Goal: Task Accomplishment & Management: Use online tool/utility

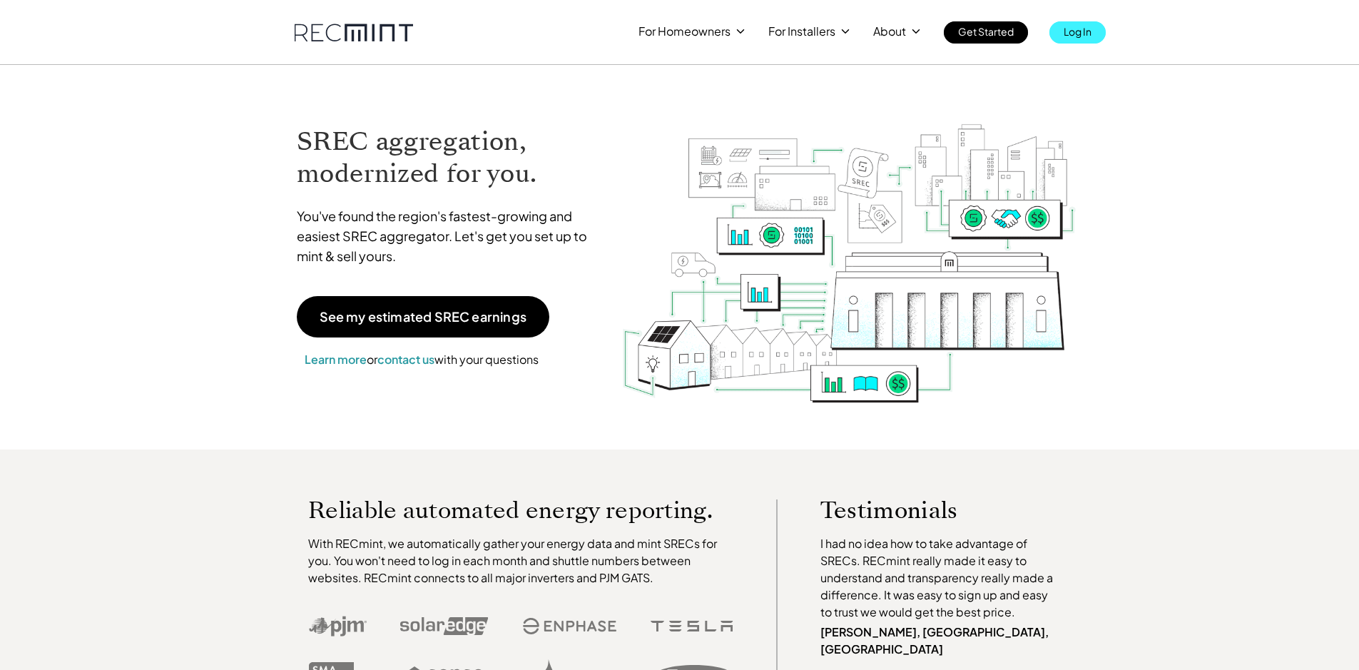
click at [1078, 34] on p "Log In" at bounding box center [1077, 31] width 28 height 20
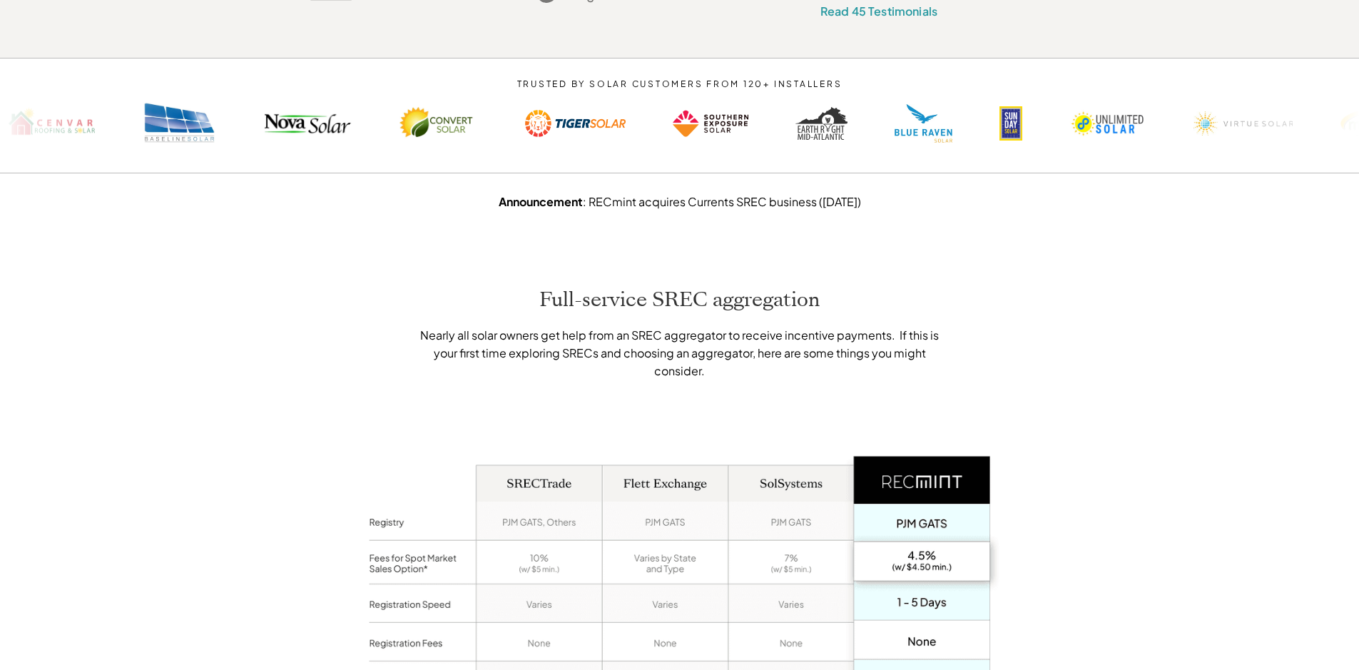
scroll to position [1070, 0]
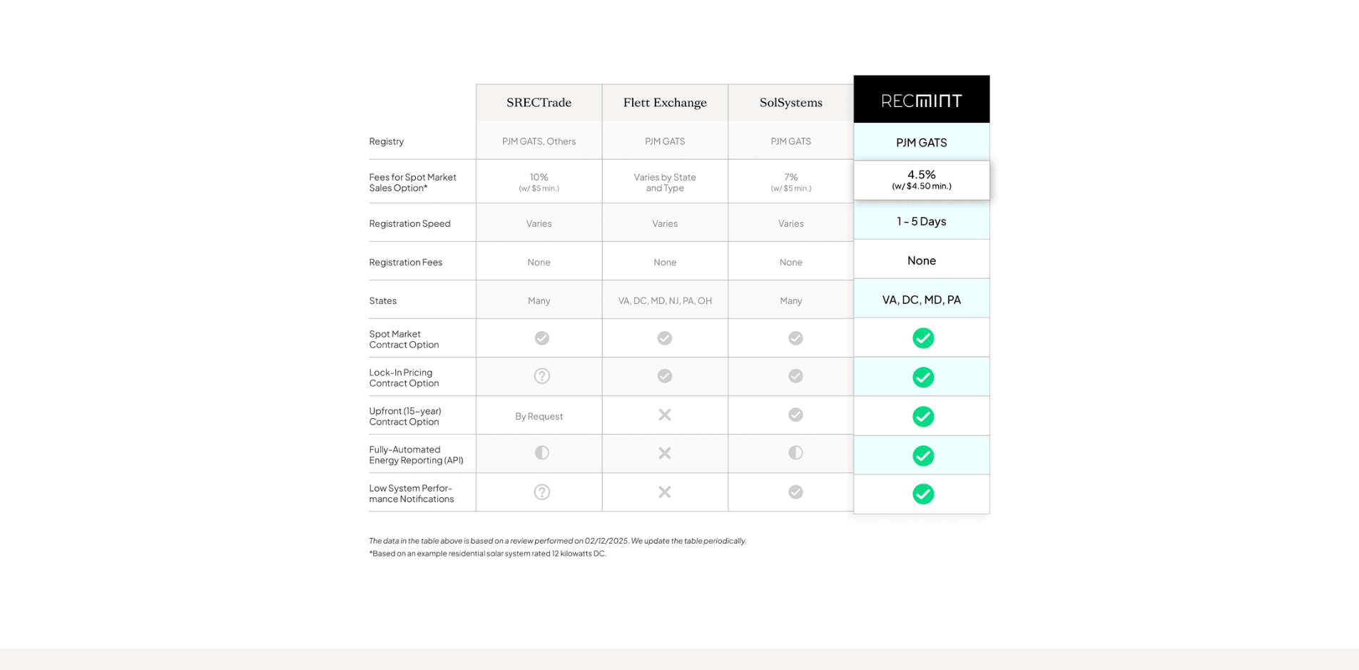
click at [660, 83] on img at bounding box center [680, 317] width 642 height 576
click at [803, 90] on img at bounding box center [680, 317] width 642 height 576
click at [805, 87] on img at bounding box center [680, 317] width 642 height 576
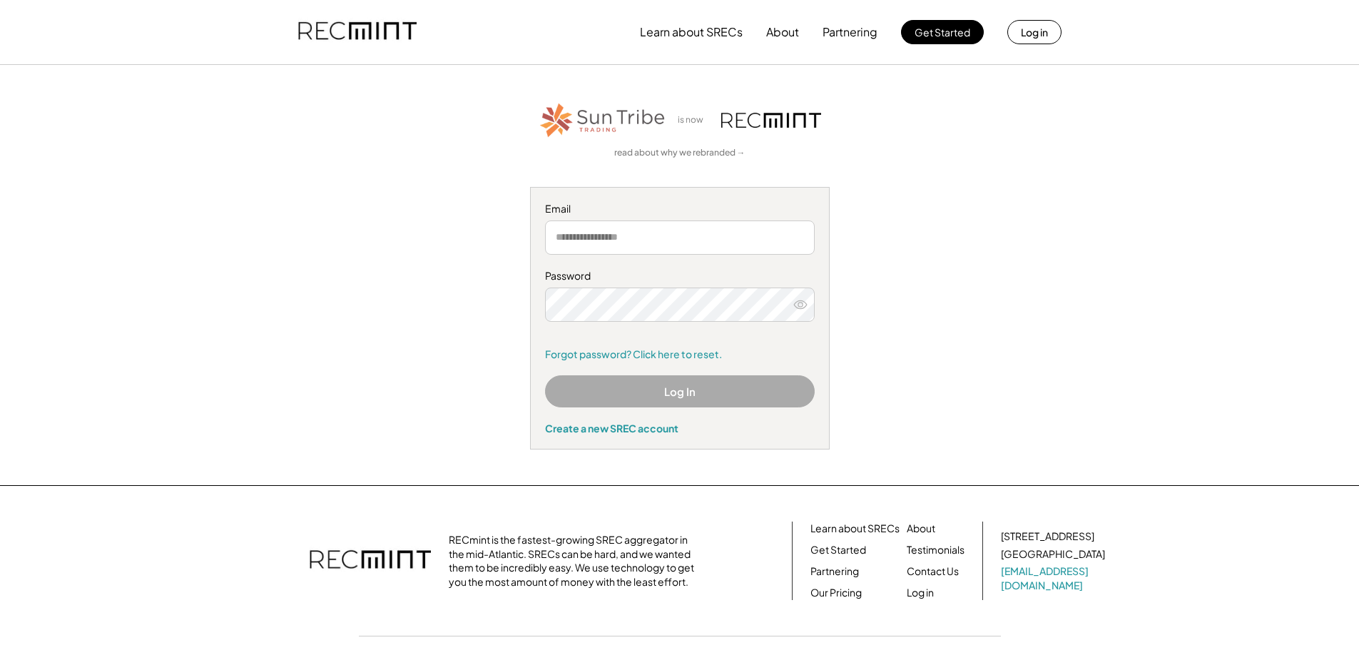
click at [692, 251] on input "email" at bounding box center [680, 237] width 270 height 34
type input "**********"
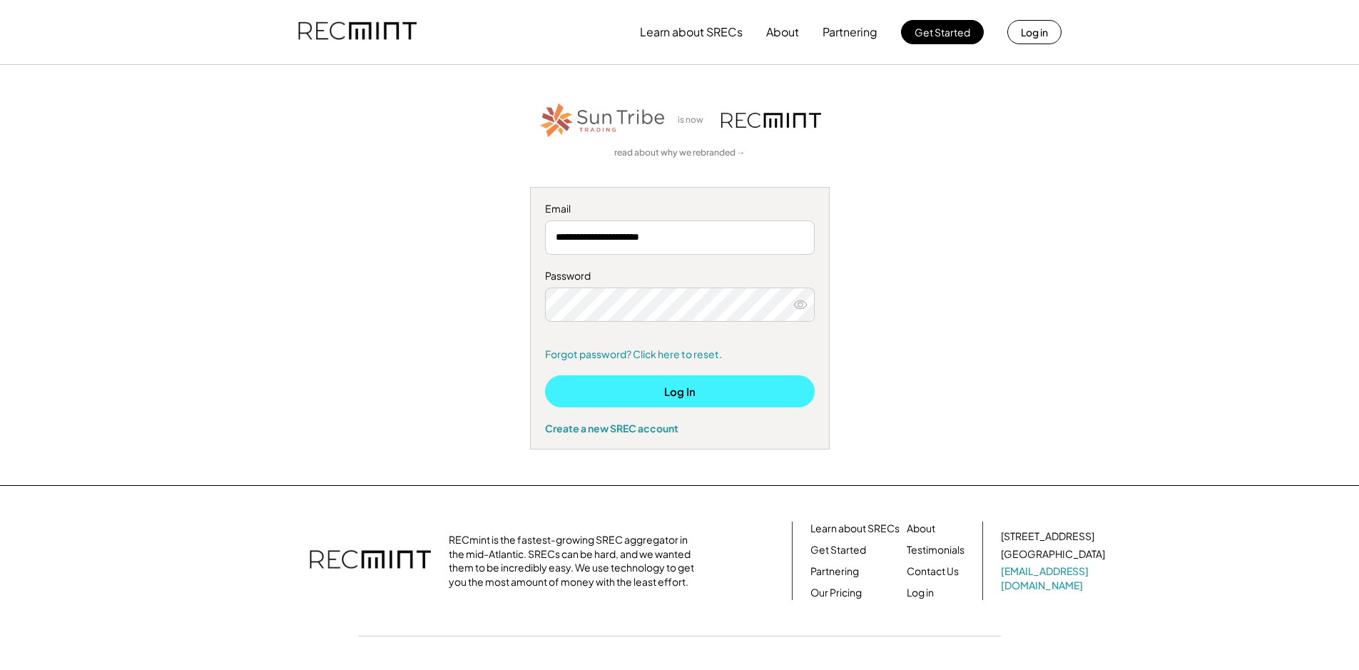
click at [801, 396] on button "Log In" at bounding box center [680, 391] width 270 height 32
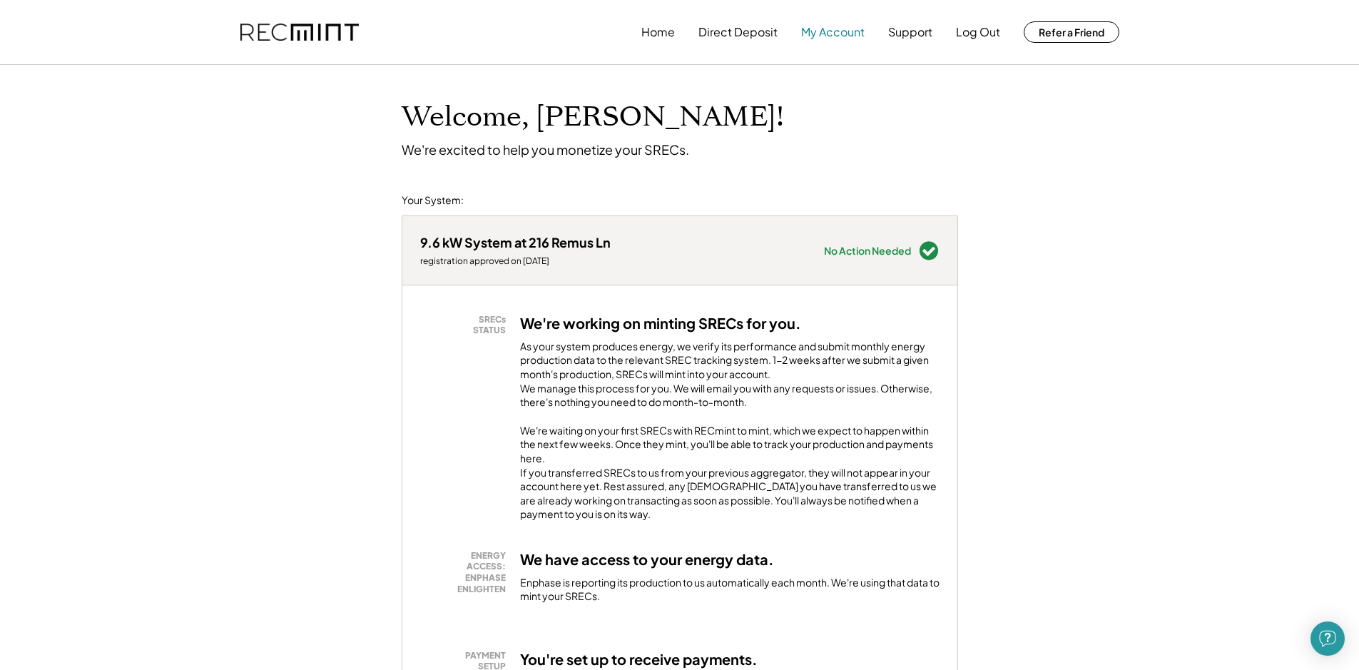
click at [807, 36] on button "My Account" at bounding box center [832, 32] width 63 height 29
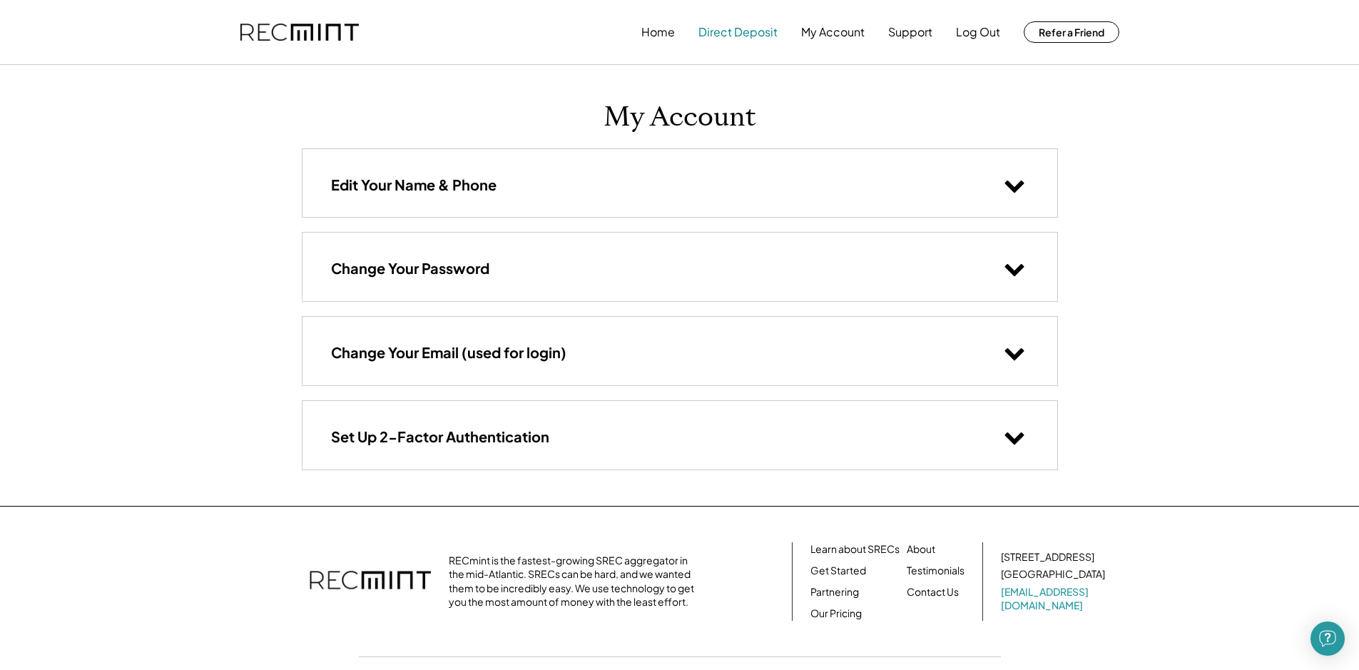
click at [747, 36] on button "Direct Deposit" at bounding box center [737, 32] width 79 height 29
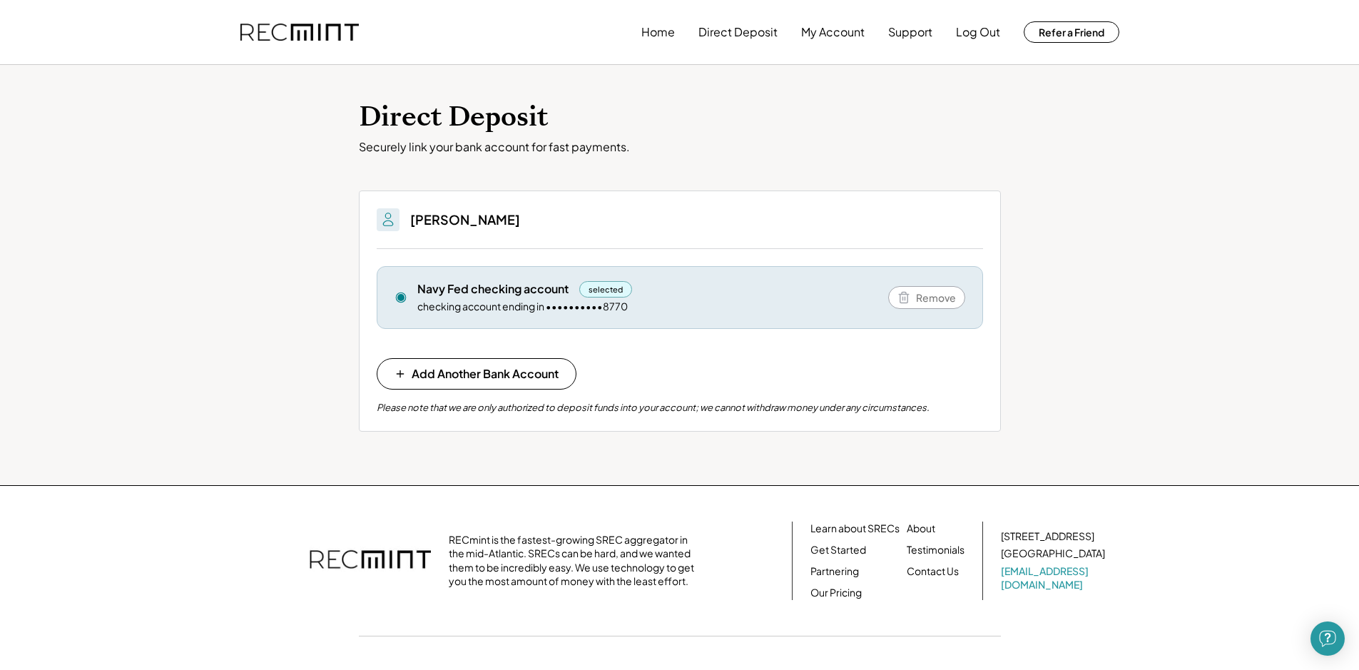
click at [679, 33] on div "Home Direct Deposit My Account Support Log Out Refer a Friend" at bounding box center [880, 32] width 478 height 29
click at [658, 36] on button "Home" at bounding box center [658, 32] width 34 height 29
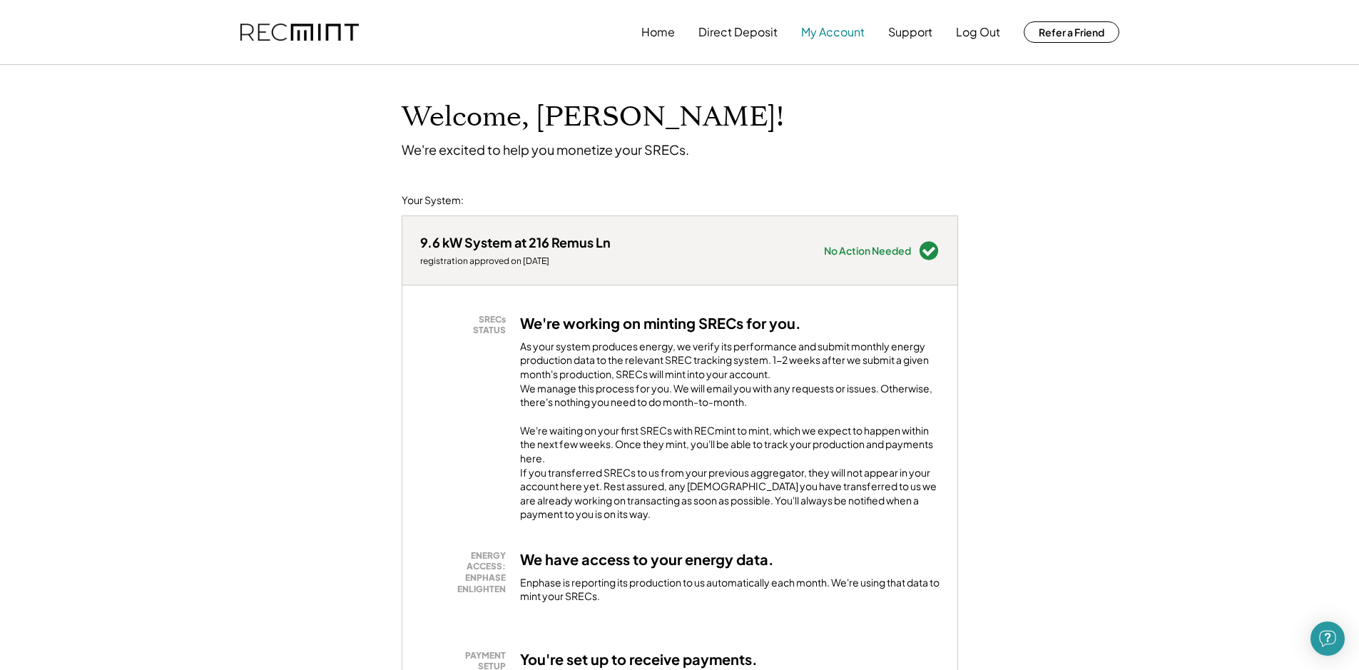
click at [802, 31] on button "My Account" at bounding box center [832, 32] width 63 height 29
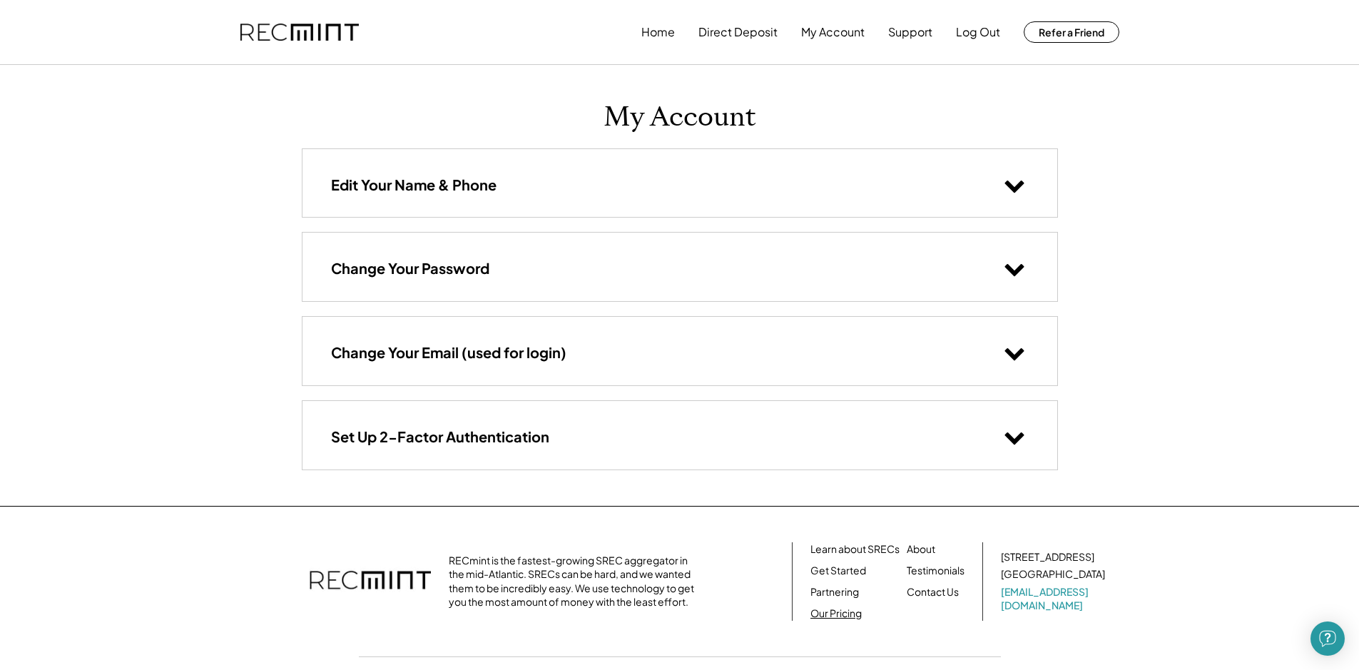
click at [831, 615] on link "Our Pricing" at bounding box center [835, 613] width 51 height 14
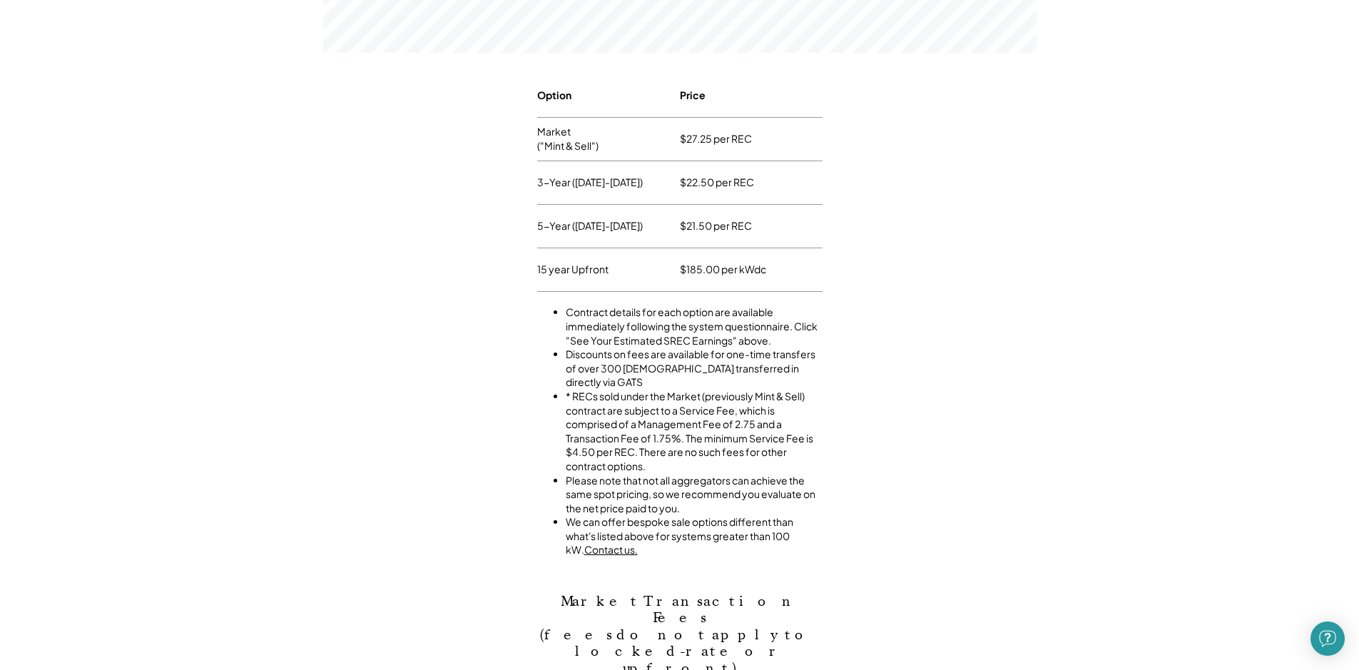
scroll to position [143, 0]
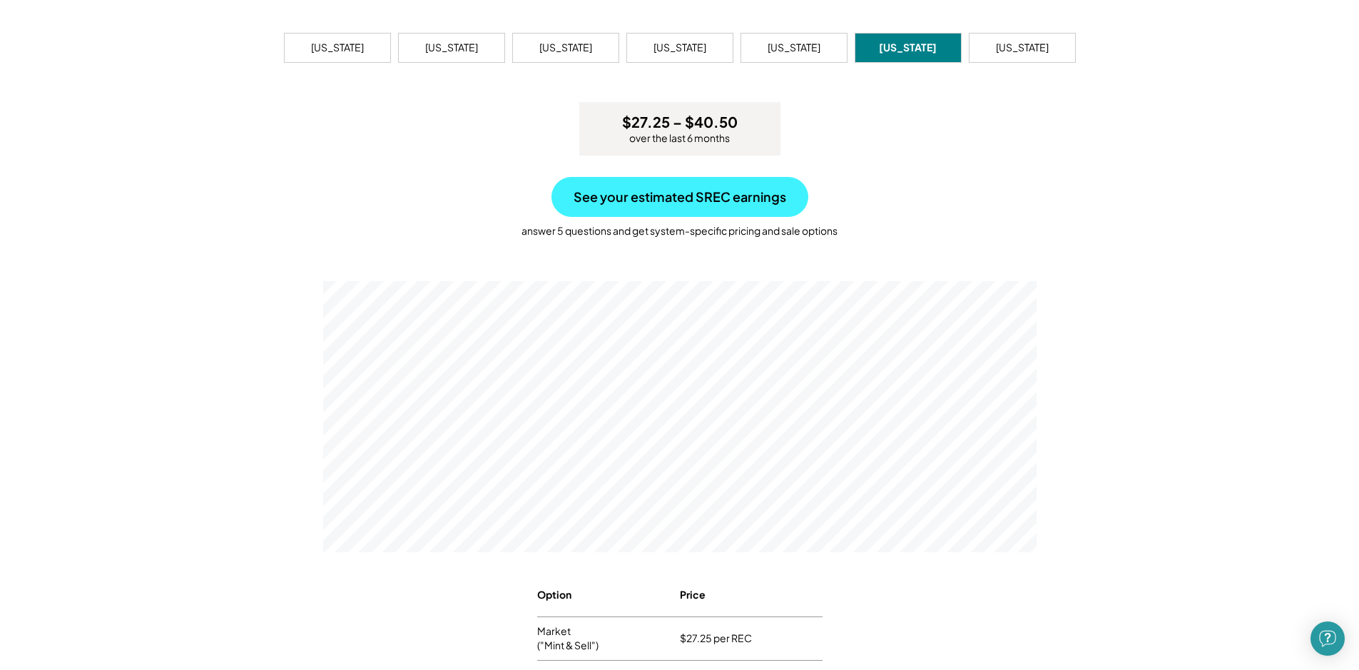
click at [753, 191] on button "See your estimated SREC earnings" at bounding box center [679, 197] width 257 height 40
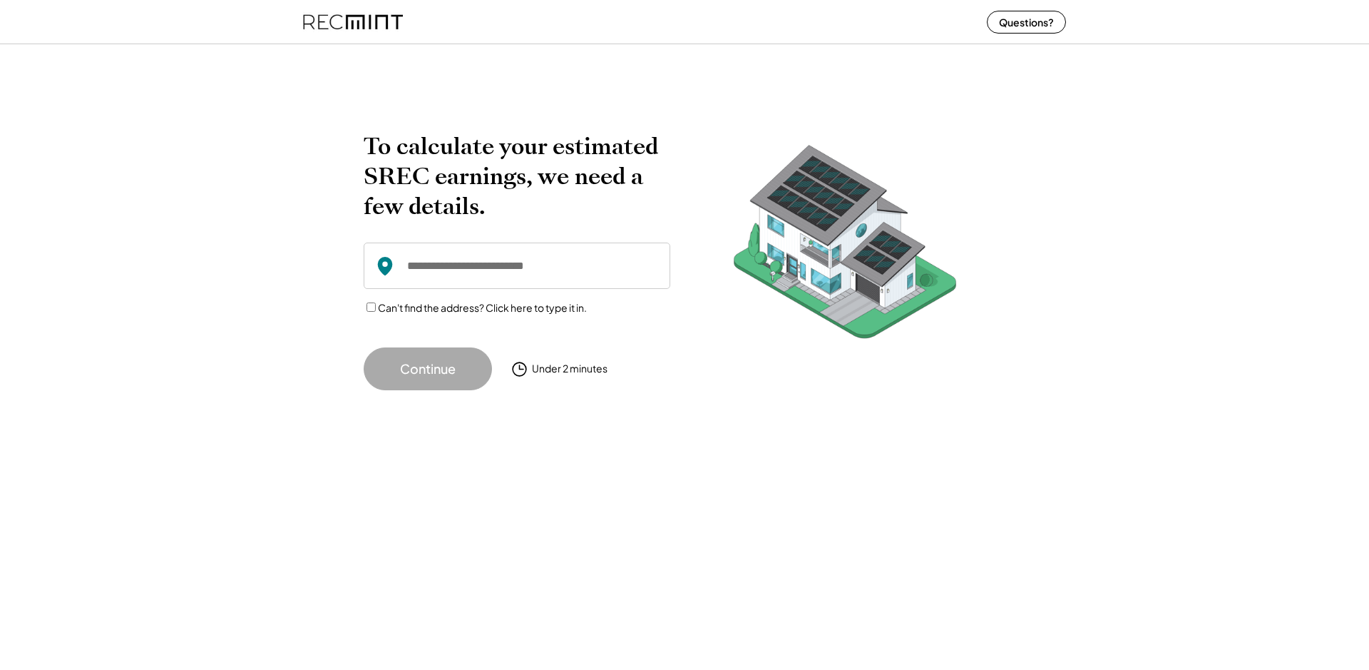
click at [524, 258] on input "input" at bounding box center [517, 266] width 307 height 46
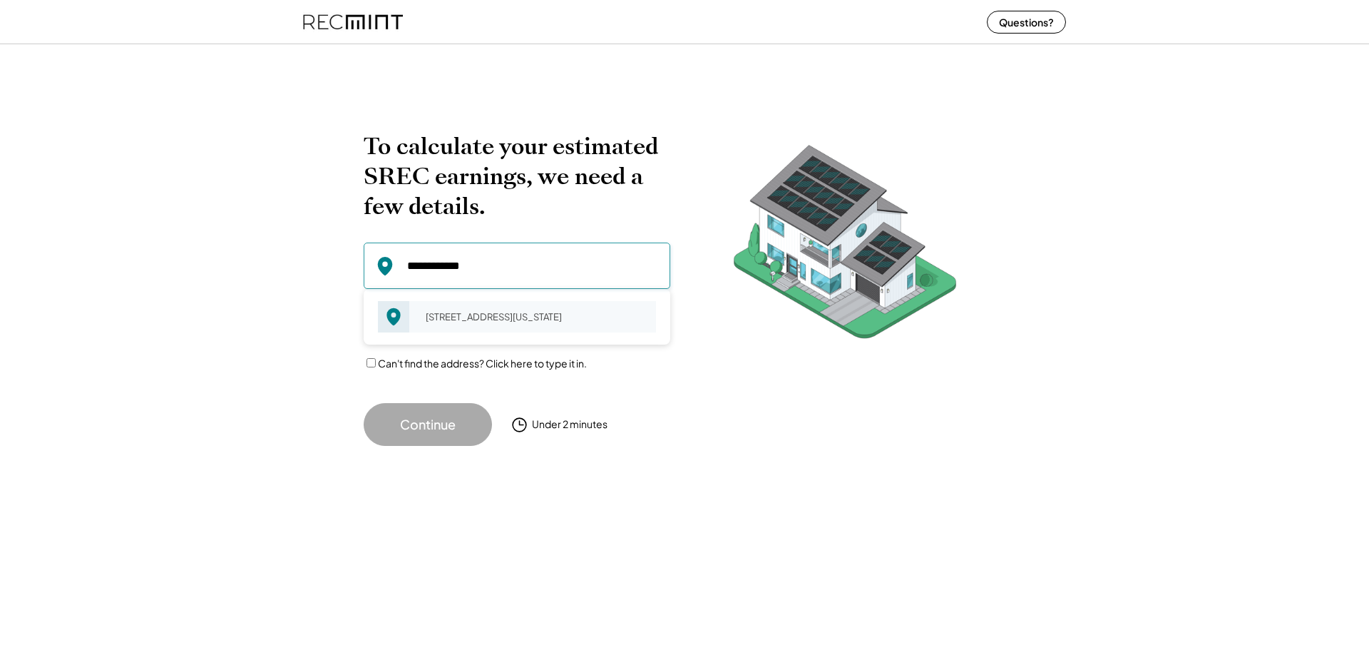
click at [525, 323] on div "216 Remus Ln Virginia Beach, VA 23452" at bounding box center [537, 317] width 240 height 20
type input "**********"
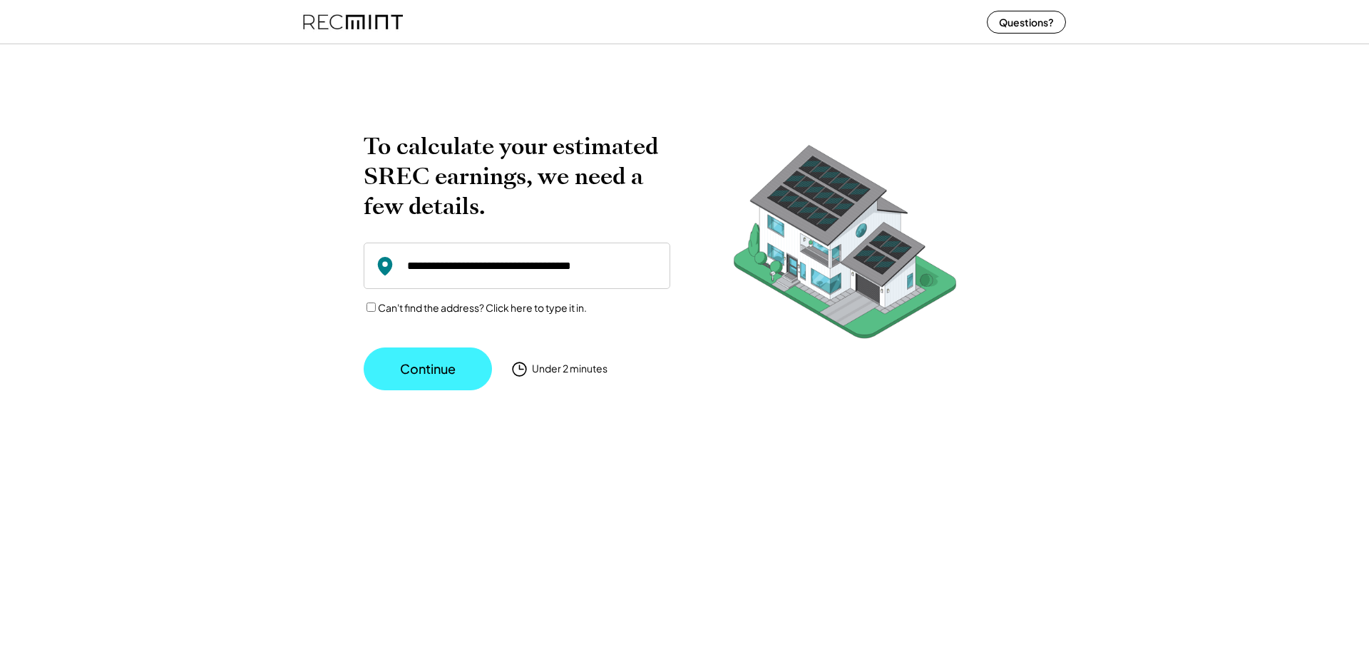
click at [460, 377] on button "Continue" at bounding box center [428, 368] width 128 height 43
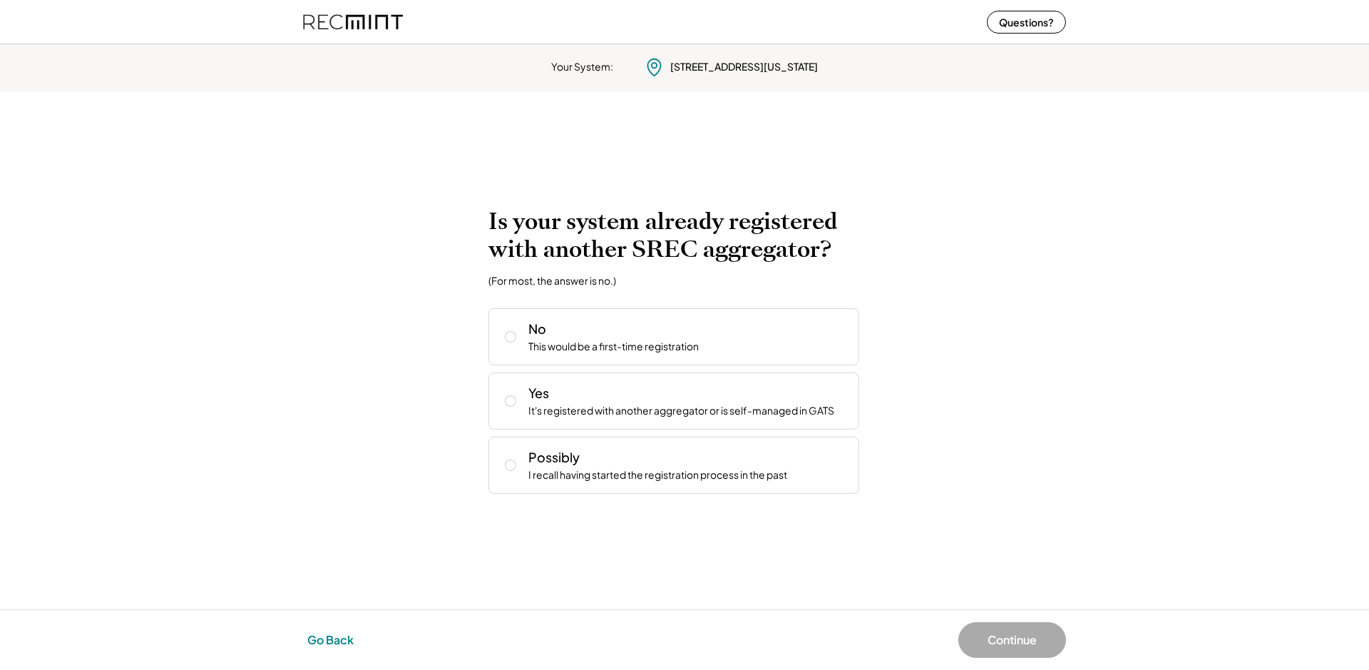
click at [315, 641] on button "Go Back" at bounding box center [330, 639] width 55 height 31
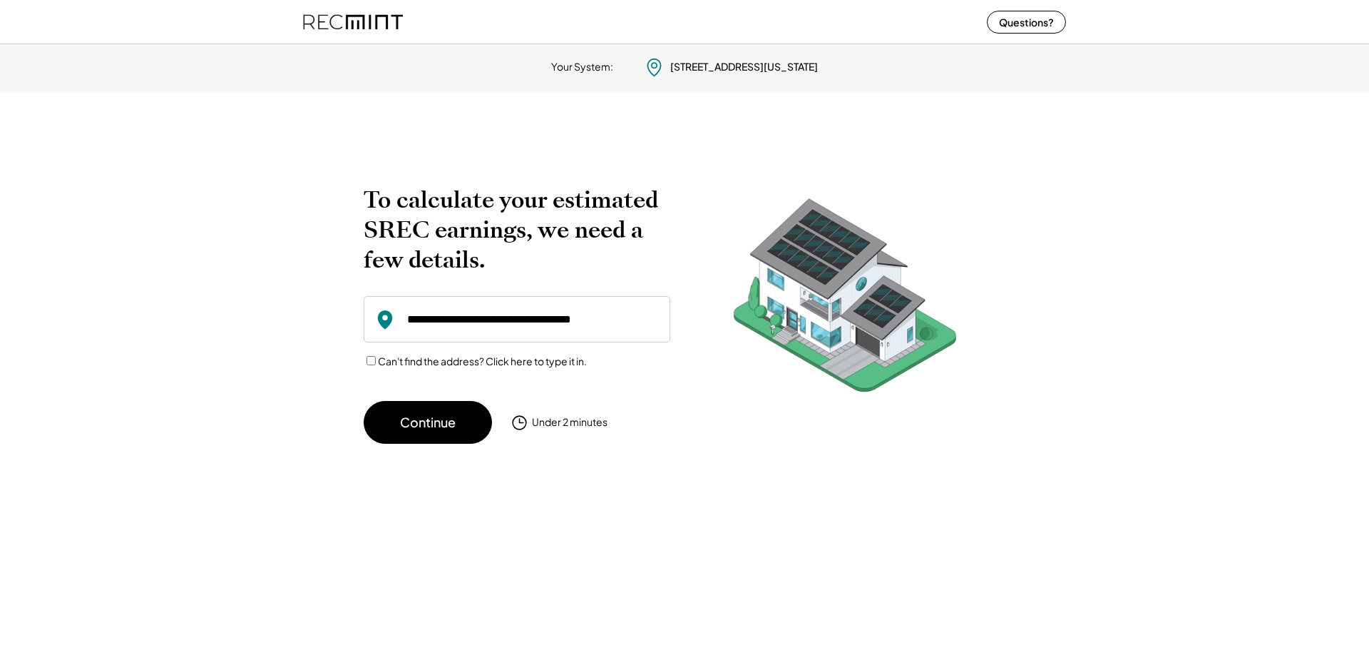
click at [359, 19] on img at bounding box center [353, 22] width 100 height 38
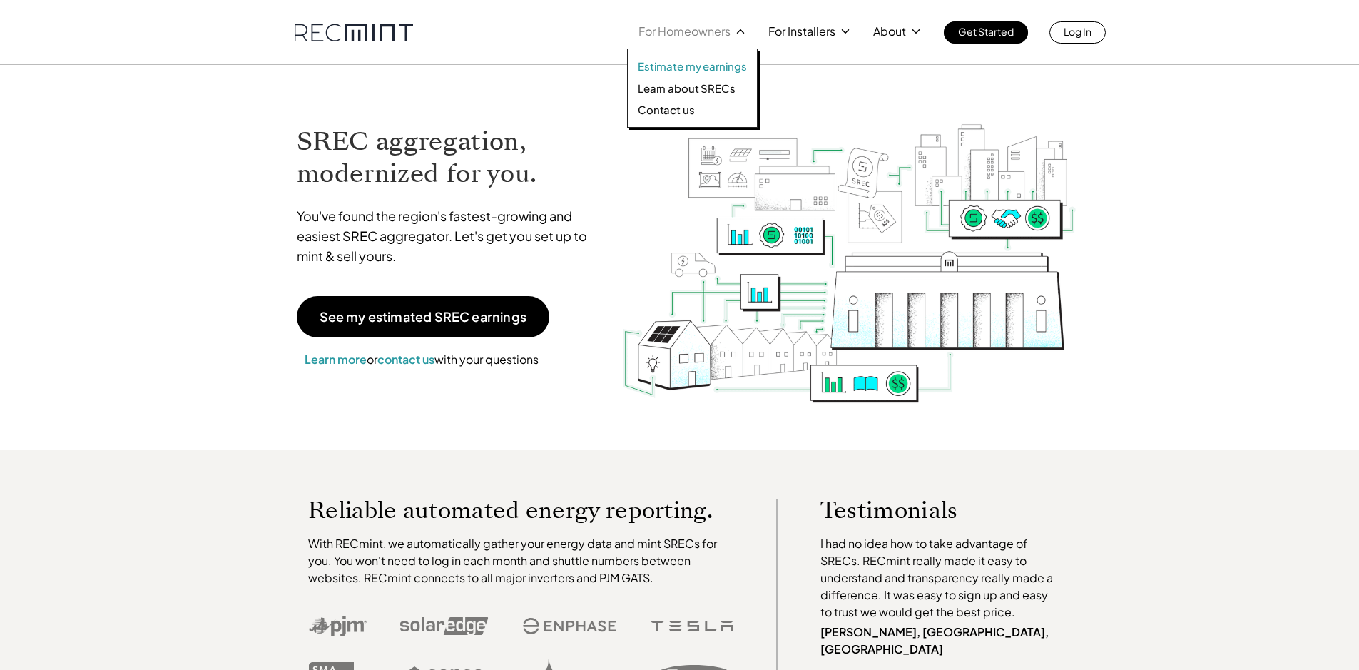
click at [693, 68] on p "Estimate my earnings" at bounding box center [692, 66] width 109 height 14
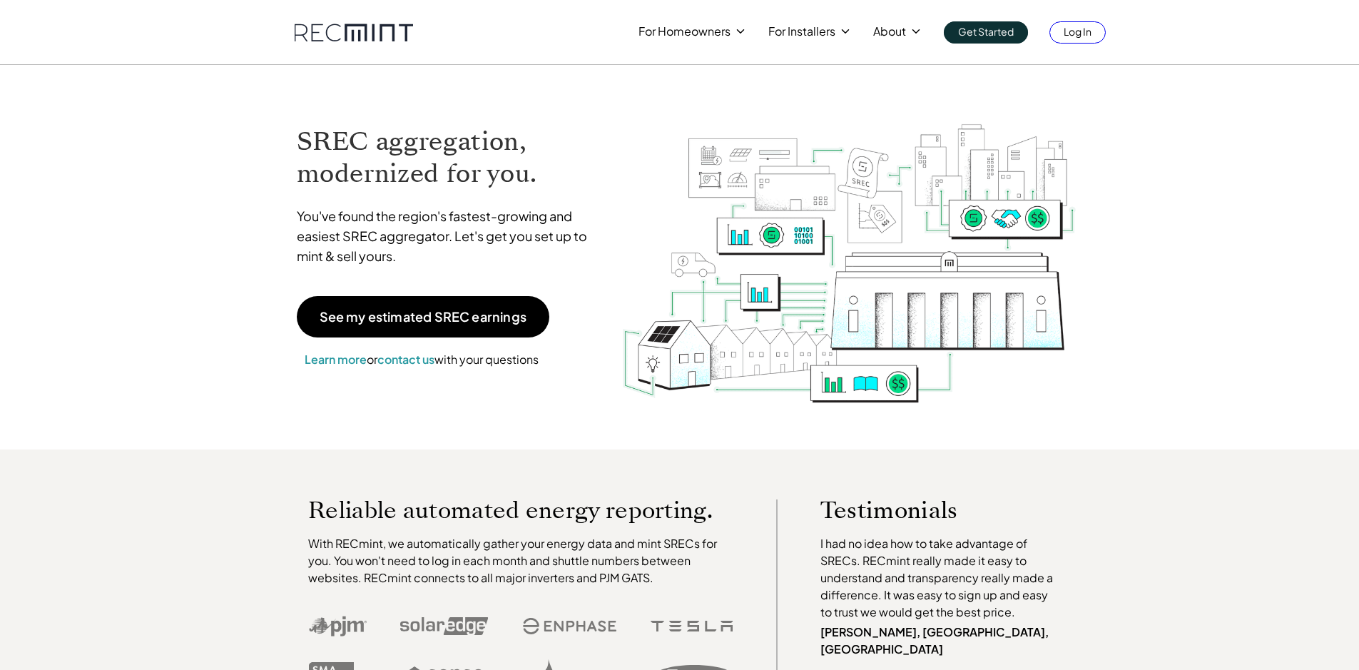
click at [1096, 40] on link "Log In" at bounding box center [1077, 32] width 56 height 22
